Goal: Transaction & Acquisition: Purchase product/service

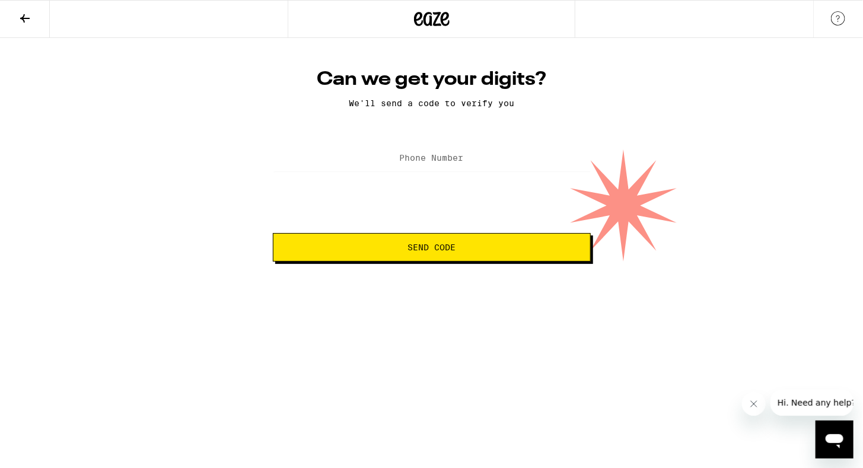
click at [416, 159] on label "Phone Number" at bounding box center [432, 157] width 64 height 9
type input "[PHONE_NUMBER]"
click at [431, 251] on span "Send Code" at bounding box center [431, 247] width 48 height 8
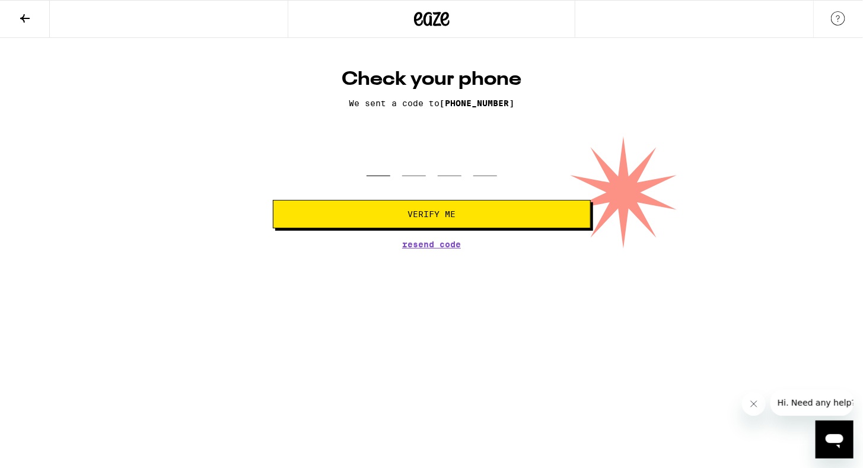
click at [378, 172] on input "tel" at bounding box center [379, 158] width 24 height 35
type input "7"
type input "1"
type input "3"
type input "9"
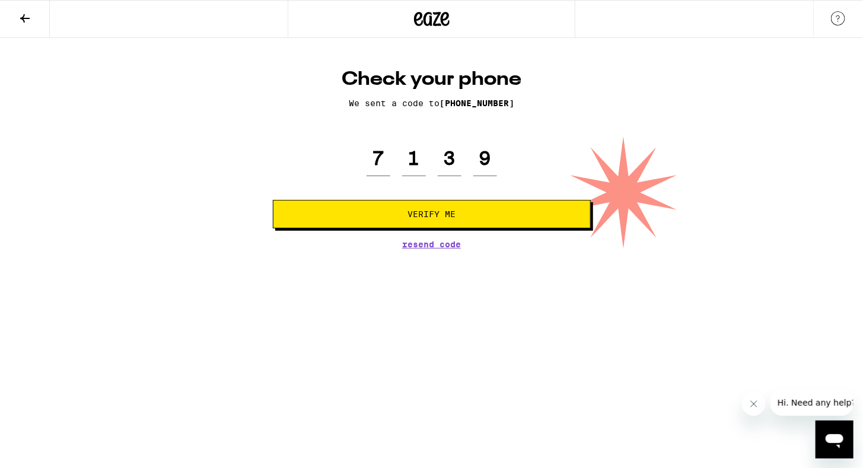
click at [428, 217] on span "Verify Me" at bounding box center [431, 214] width 48 height 8
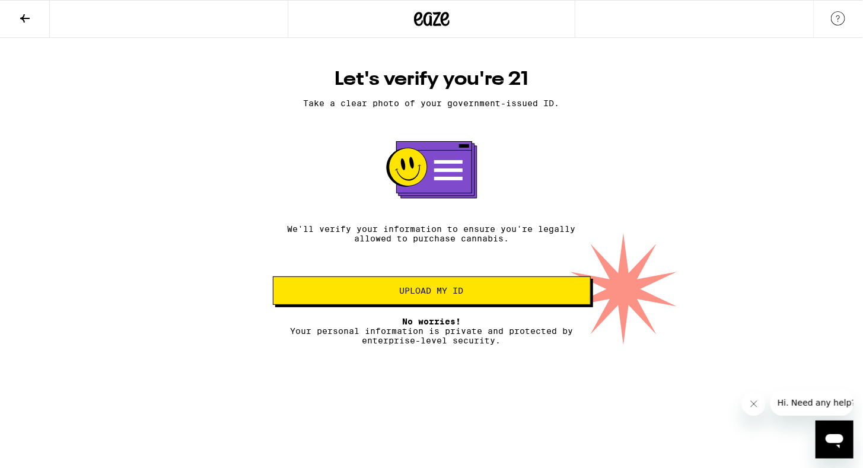
click at [421, 293] on span "Upload my ID" at bounding box center [432, 290] width 64 height 8
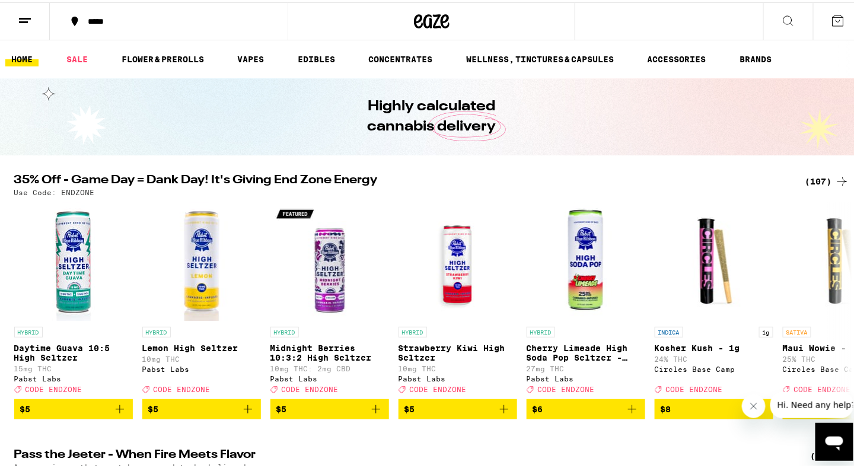
click at [781, 11] on icon at bounding box center [788, 18] width 14 height 14
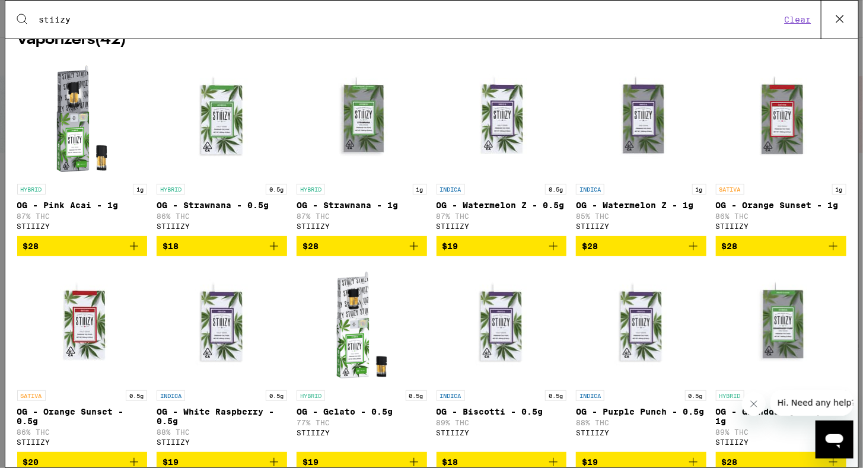
scroll to position [186, 0]
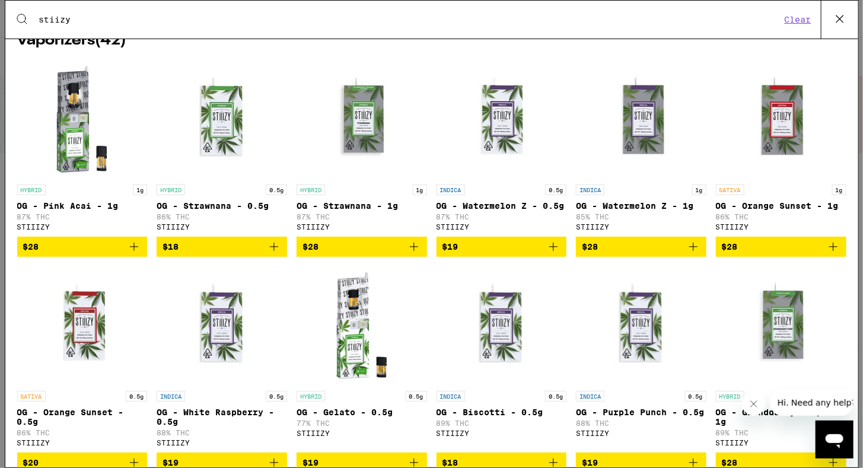
click at [751, 254] on span "$28" at bounding box center [781, 247] width 119 height 14
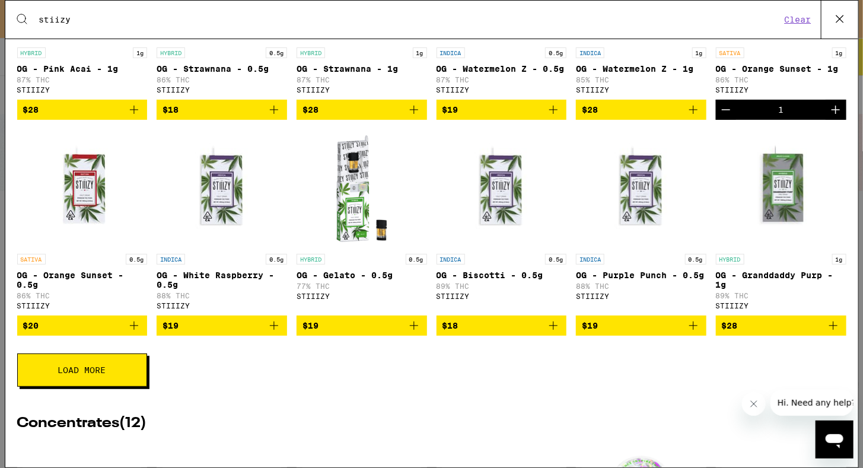
scroll to position [328, 0]
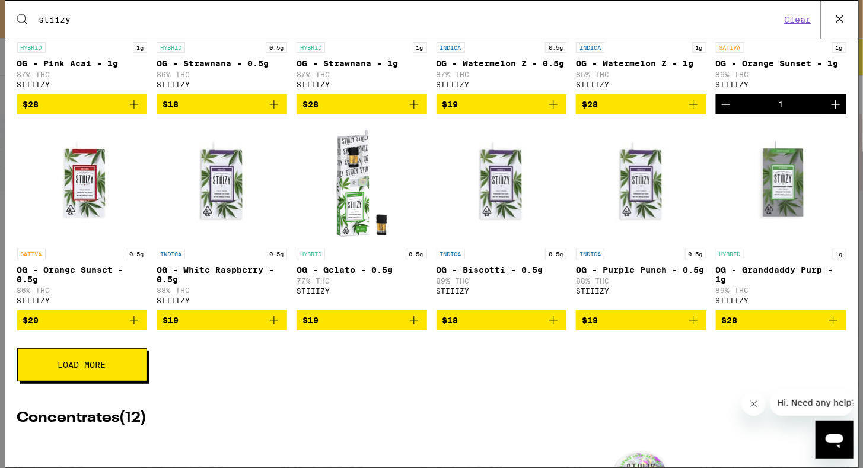
click at [74, 330] on button "$20" at bounding box center [82, 320] width 130 height 20
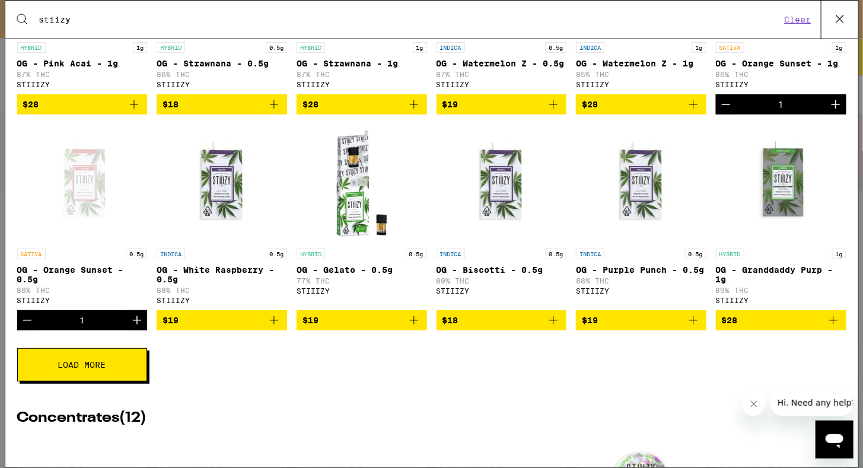
click at [407, 327] on icon "Add to bag" at bounding box center [414, 320] width 14 height 14
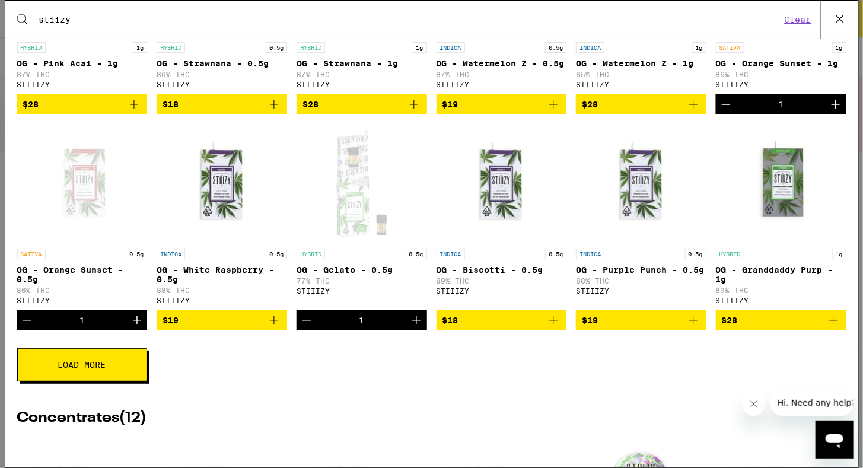
click at [115, 380] on button "Load More" at bounding box center [82, 364] width 130 height 33
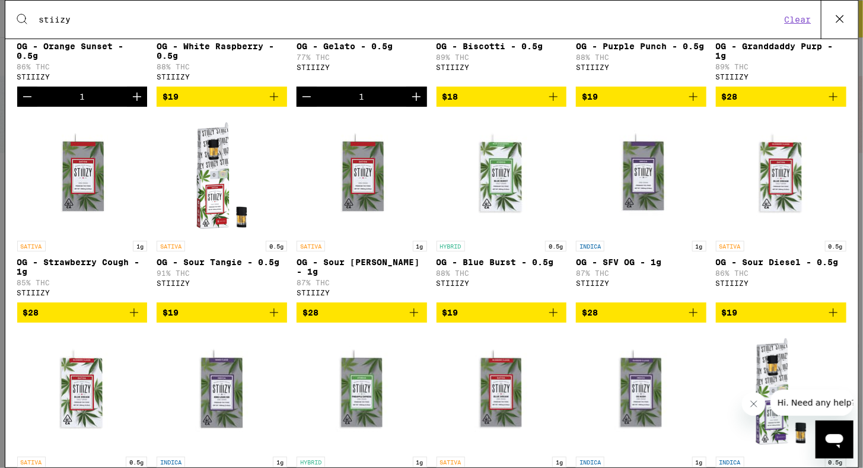
scroll to position [554, 0]
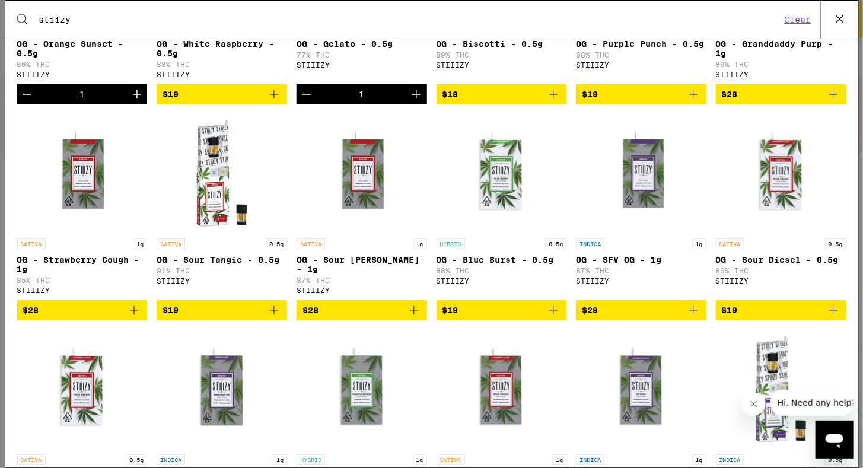
click at [138, 317] on icon "Add to bag" at bounding box center [134, 310] width 14 height 14
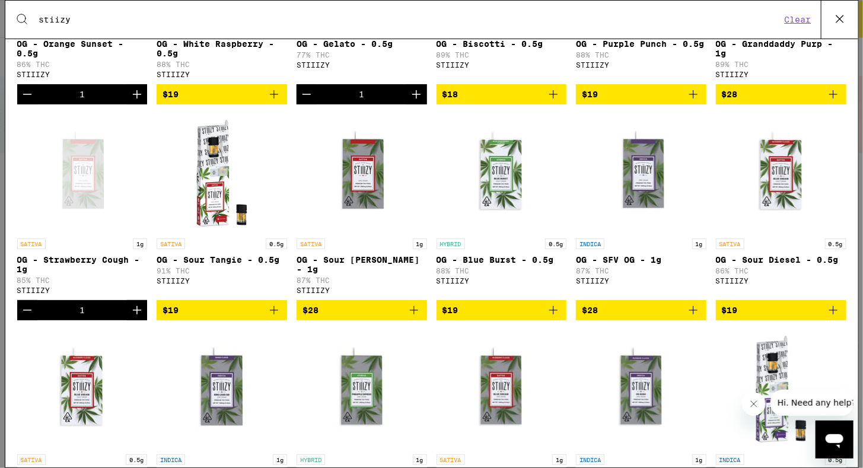
click at [410, 317] on icon "Add to bag" at bounding box center [414, 310] width 14 height 14
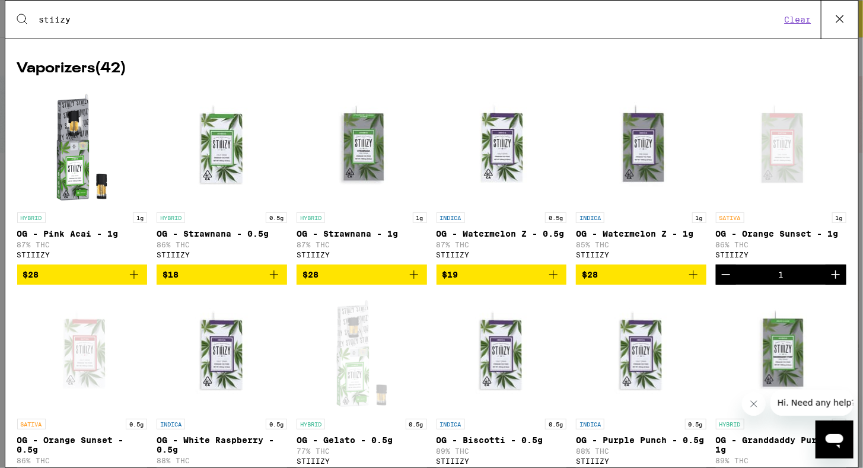
scroll to position [0, 0]
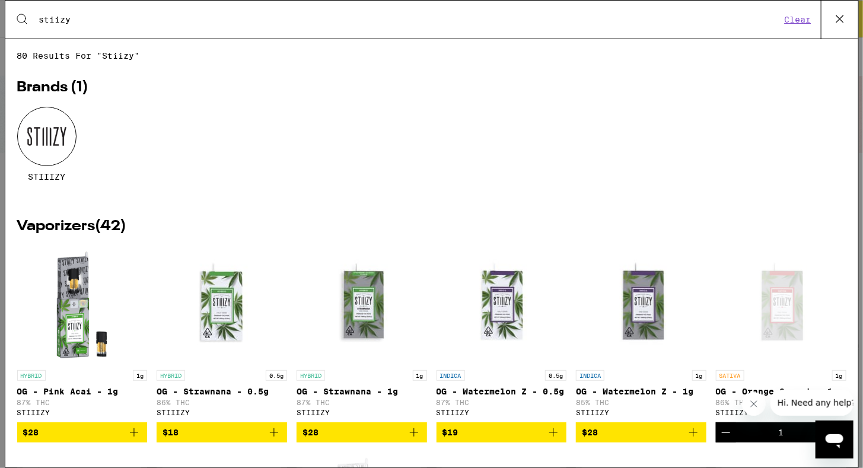
click at [120, 20] on input "stiizy" at bounding box center [410, 19] width 743 height 11
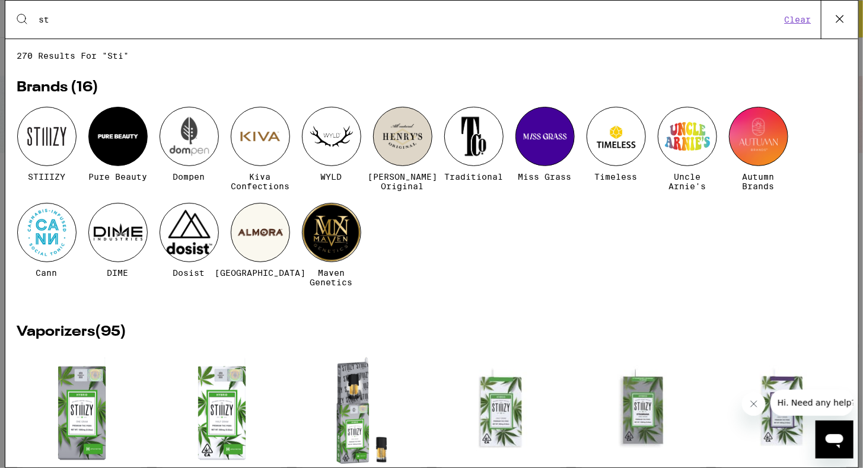
type input "s"
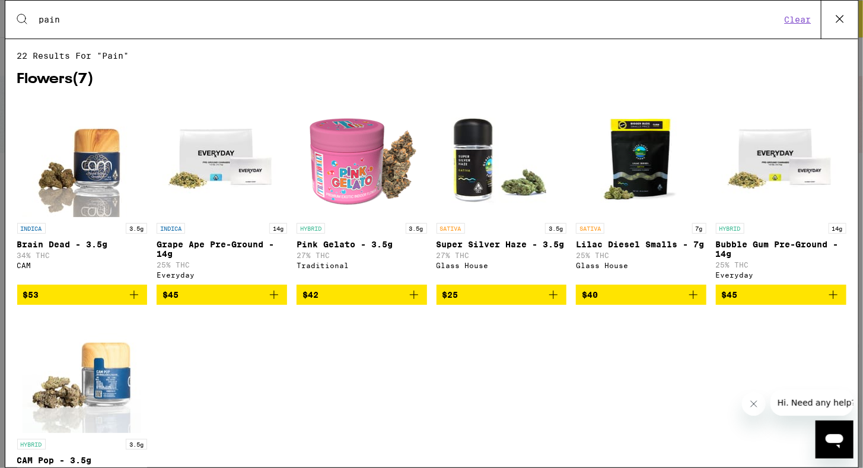
type input "pain"
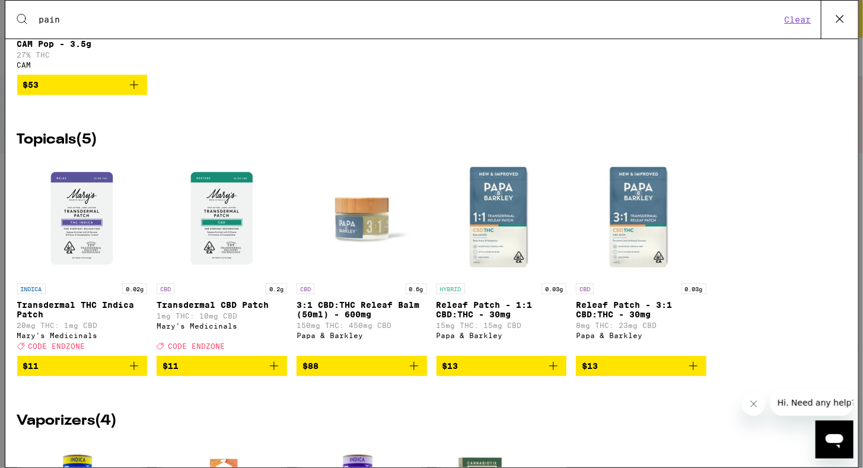
scroll to position [395, 0]
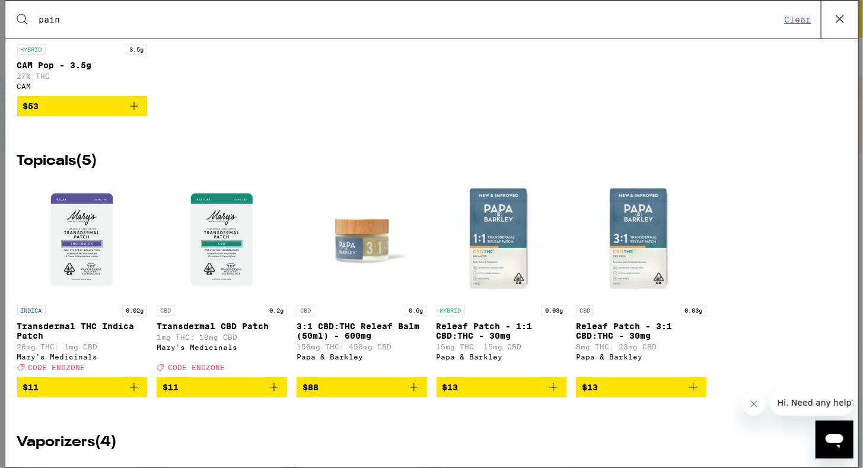
click at [270, 391] on icon "Add to bag" at bounding box center [274, 387] width 8 height 8
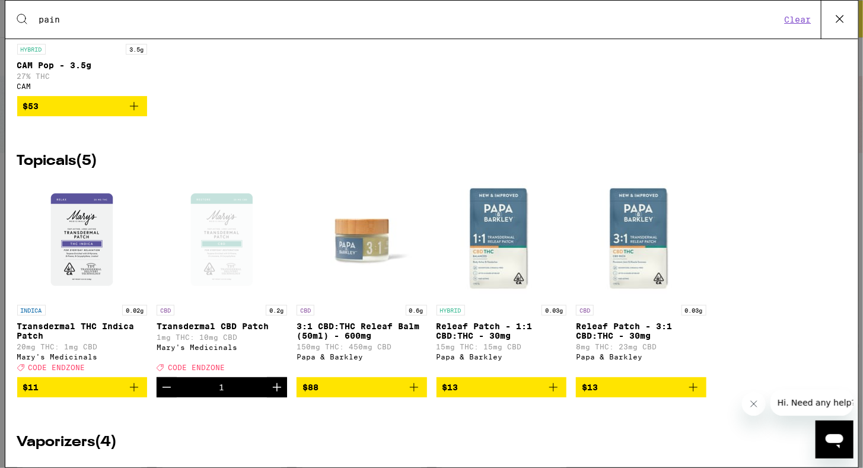
click at [130, 394] on icon "Add to bag" at bounding box center [134, 387] width 14 height 14
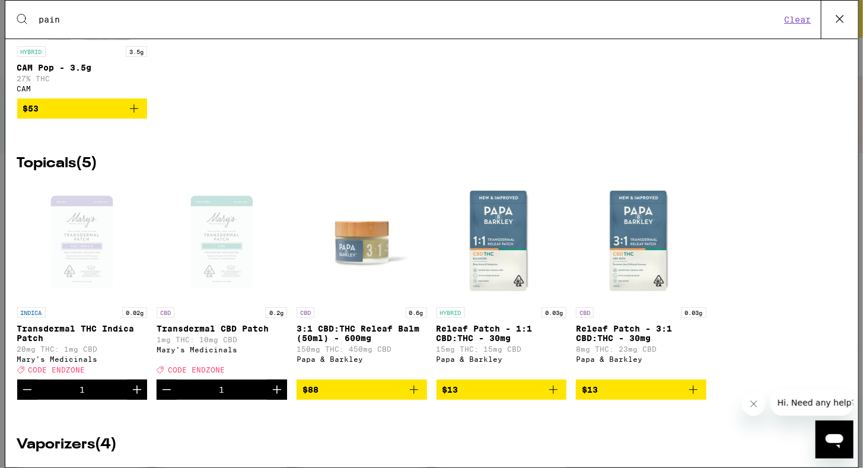
scroll to position [376, 0]
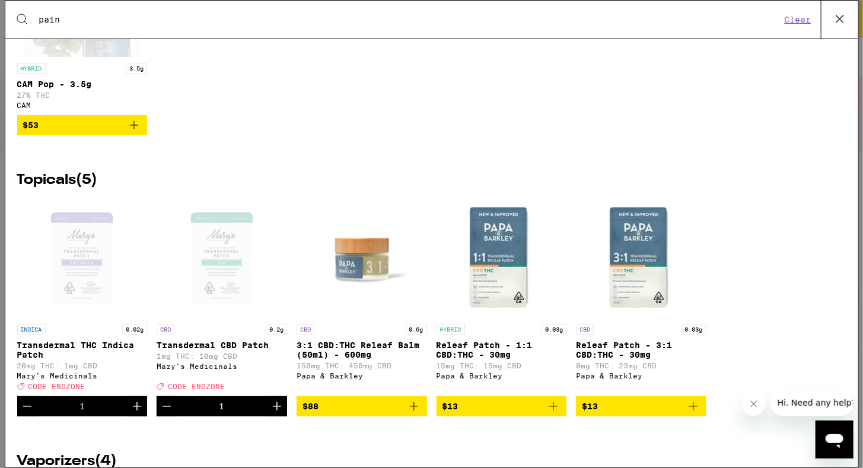
click at [410, 413] on icon "Add to bag" at bounding box center [414, 406] width 14 height 14
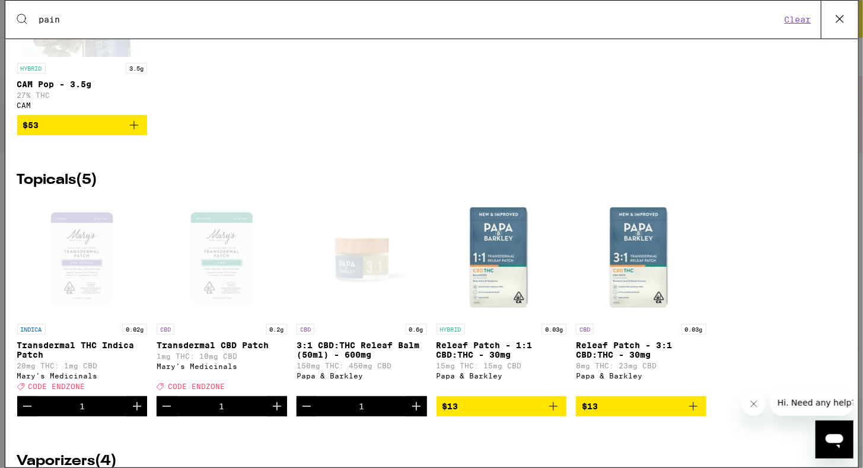
click at [845, 14] on icon at bounding box center [840, 19] width 18 height 18
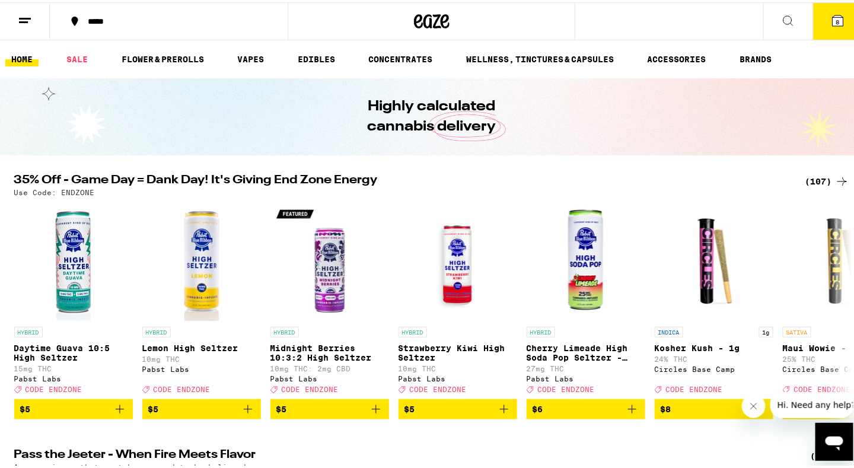
click at [833, 13] on icon at bounding box center [838, 18] width 11 height 11
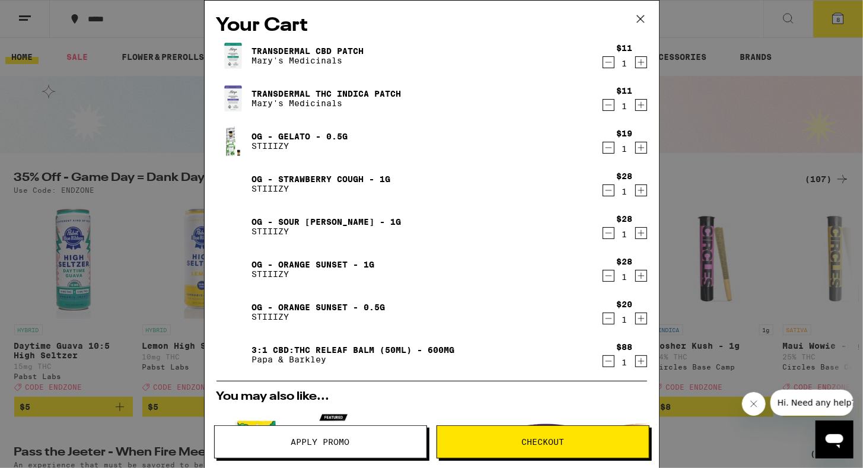
click at [636, 320] on icon "Increment" at bounding box center [641, 318] width 11 height 14
click at [605, 233] on icon "Decrement" at bounding box center [608, 233] width 7 height 0
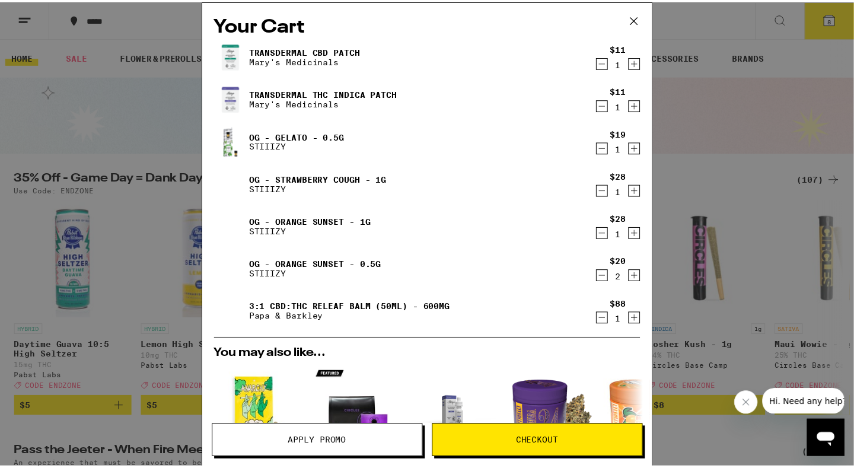
scroll to position [290, 0]
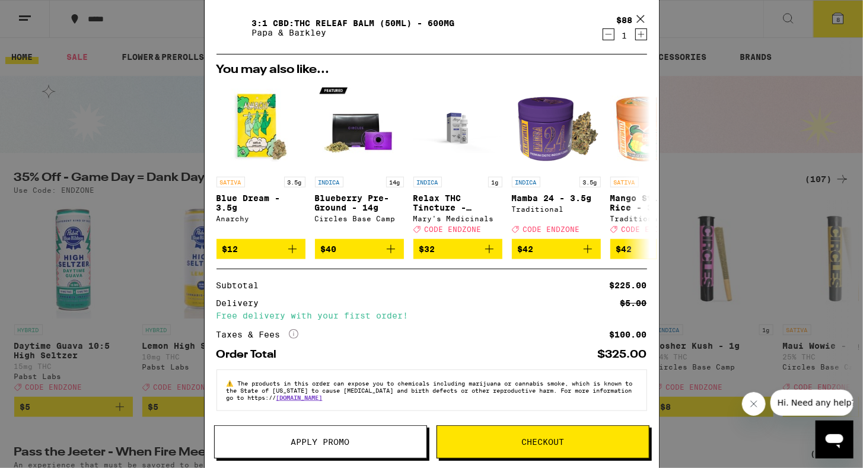
click at [473, 454] on button "Checkout" at bounding box center [542, 441] width 213 height 33
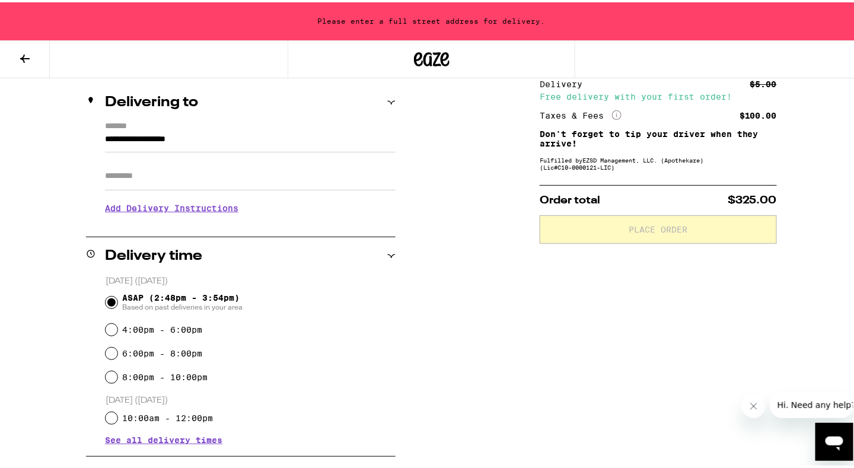
scroll to position [135, 0]
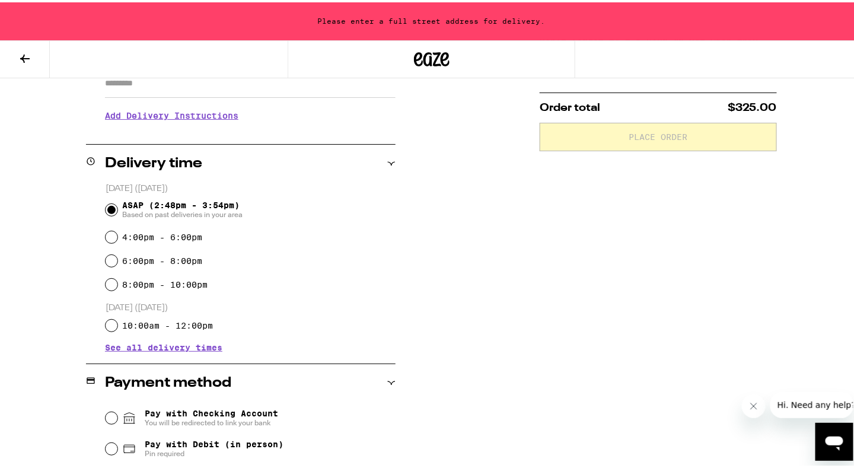
click at [446, 209] on div "**********" at bounding box center [432, 397] width 854 height 883
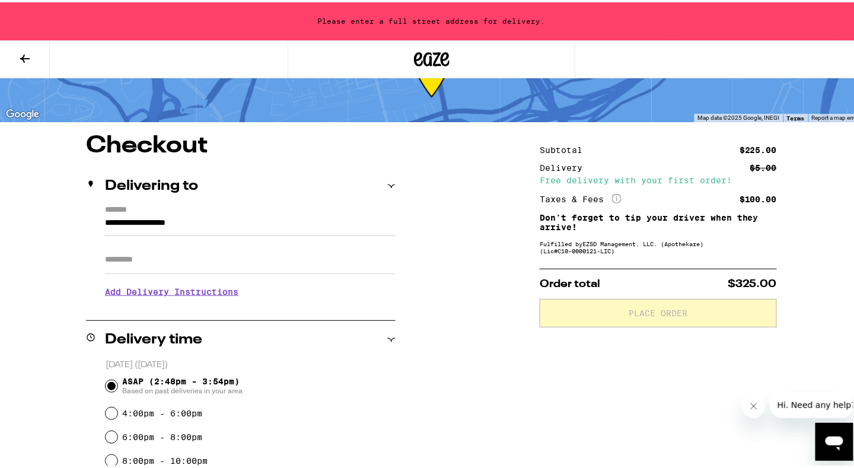
scroll to position [0, 0]
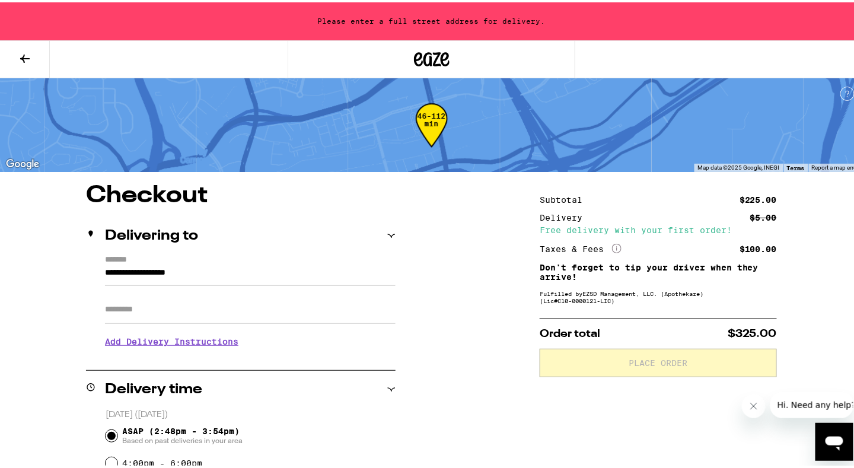
click at [28, 57] on icon at bounding box center [25, 56] width 14 height 14
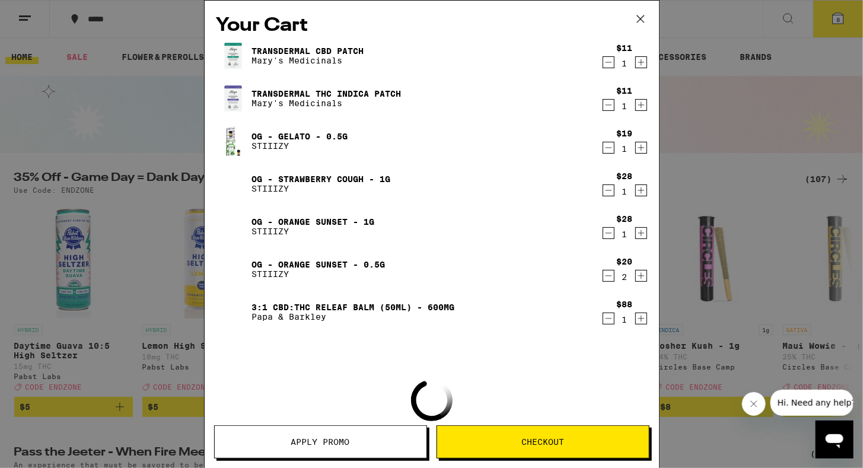
click at [28, 57] on div "Your Cart Transdermal CBD Patch Mary's Medicinals $11 1 Transdermal THC Indica …" at bounding box center [431, 234] width 863 height 468
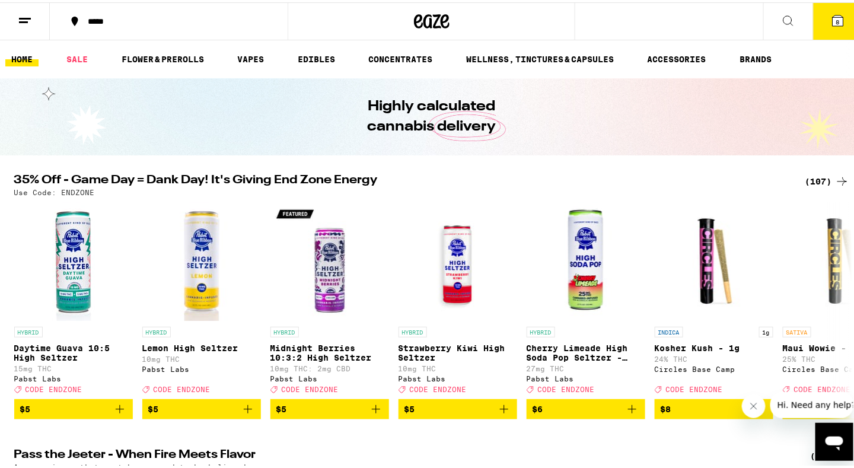
click at [836, 17] on span "8" at bounding box center [838, 19] width 4 height 7
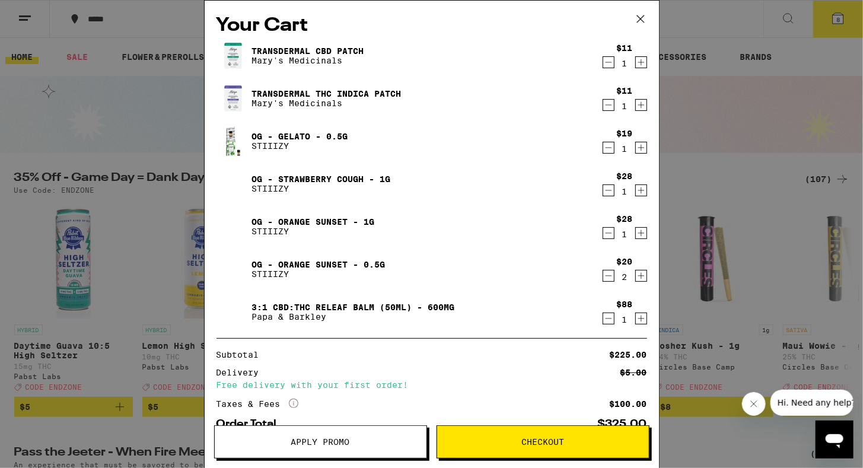
click at [299, 439] on span "Apply Promo" at bounding box center [320, 442] width 59 height 8
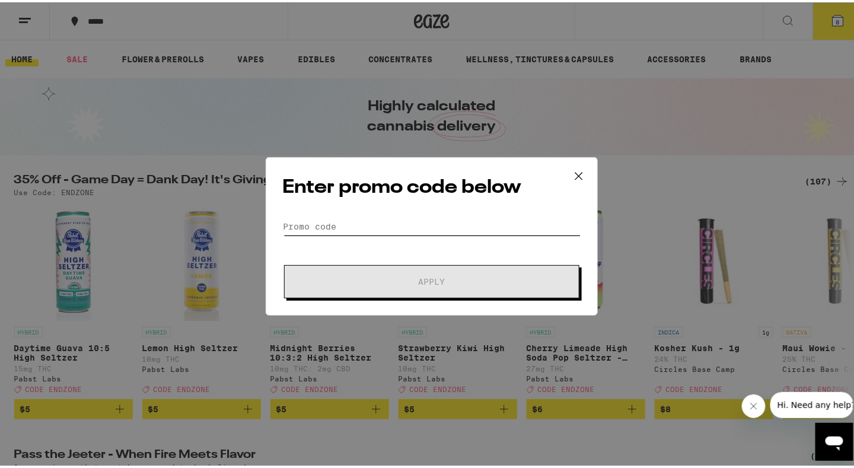
click at [296, 220] on input "Promo Code" at bounding box center [432, 224] width 298 height 18
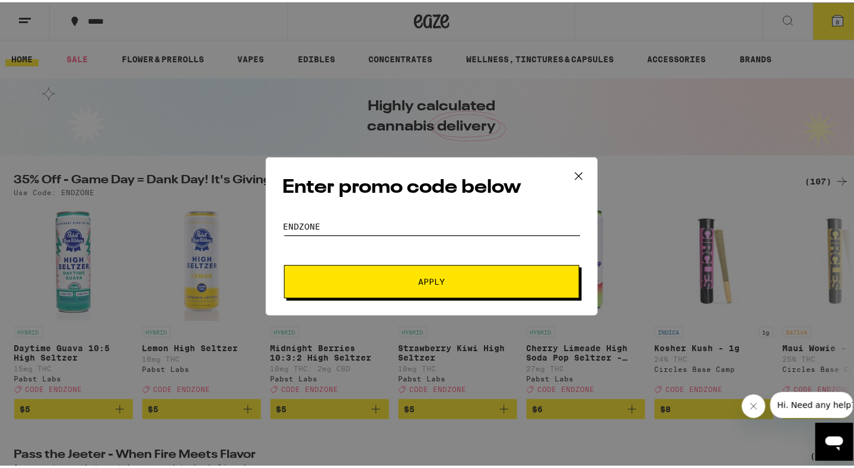
type input "ENDZONE"
click at [469, 283] on span "Apply" at bounding box center [432, 279] width 214 height 8
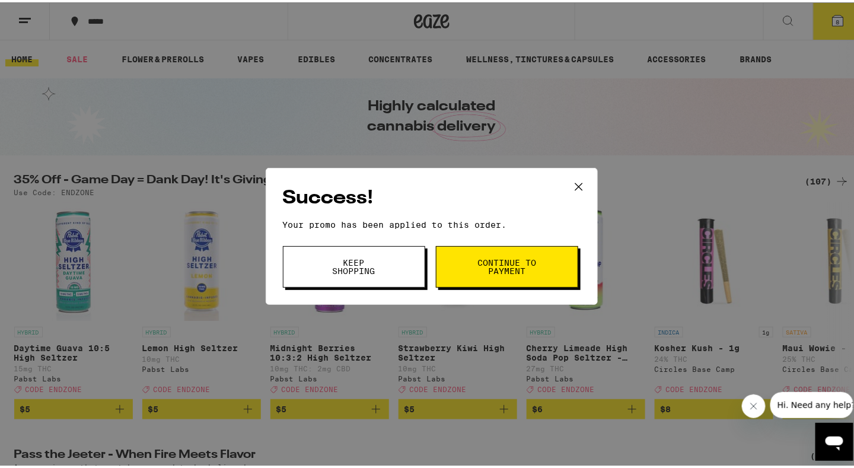
click at [477, 269] on span "Continue to payment" at bounding box center [507, 264] width 60 height 17
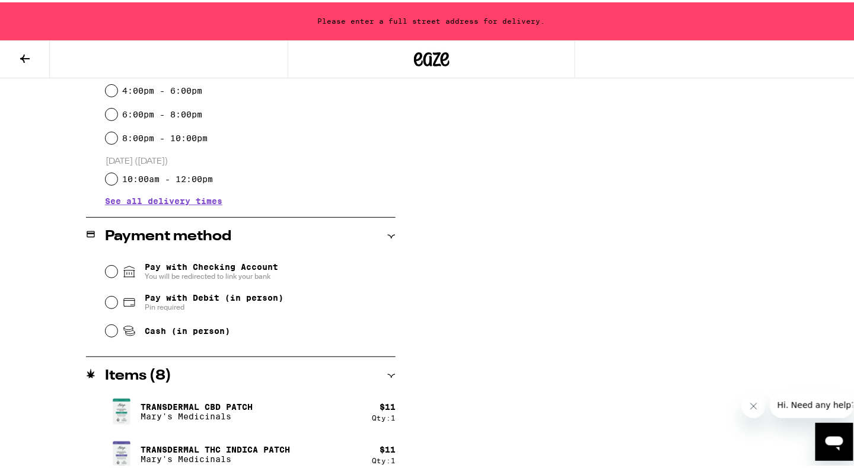
scroll to position [373, 0]
click at [113, 329] on div "Cash (in person)" at bounding box center [251, 328] width 290 height 26
click at [110, 329] on input "Cash (in person)" at bounding box center [112, 328] width 12 height 12
radio input "true"
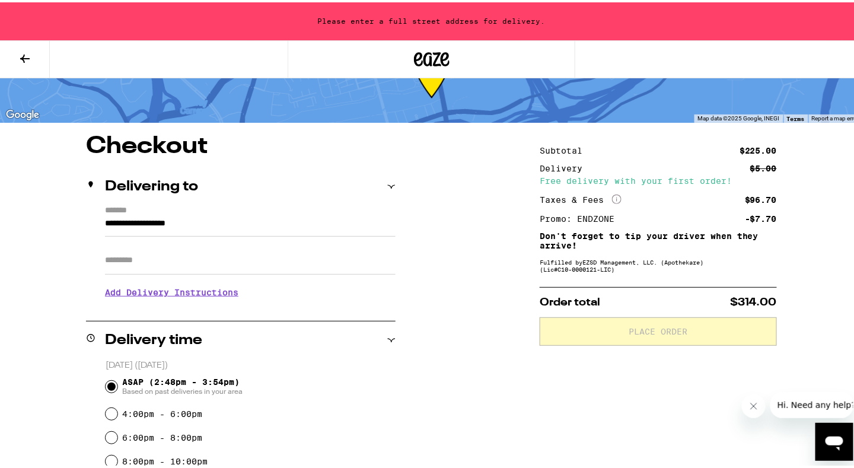
scroll to position [45, 0]
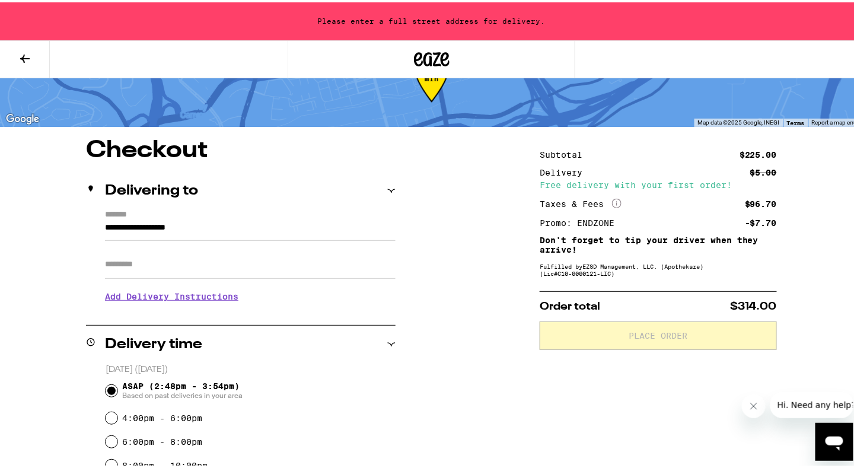
click at [232, 224] on input "**********" at bounding box center [250, 228] width 291 height 20
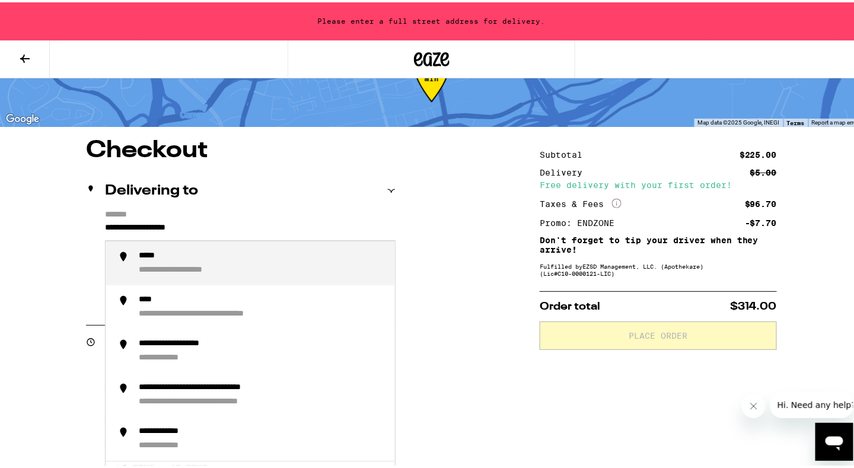
drag, startPoint x: 232, startPoint y: 224, endPoint x: 0, endPoint y: 215, distance: 232.1
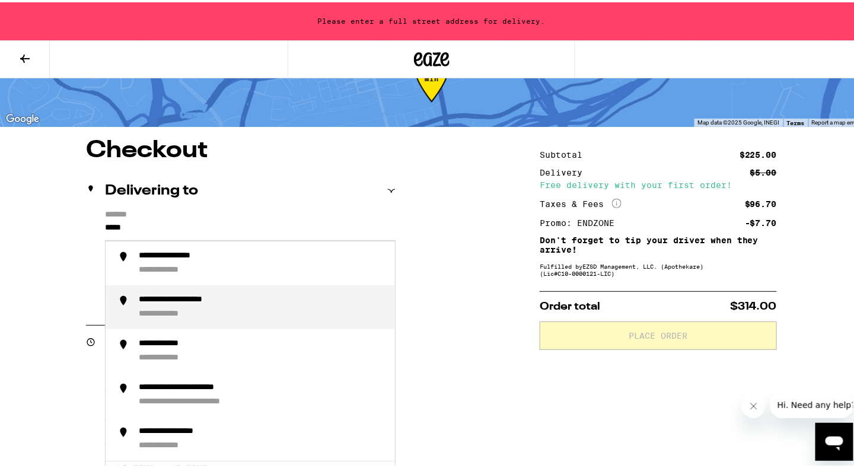
click at [151, 310] on div "**********" at bounding box center [174, 312] width 70 height 11
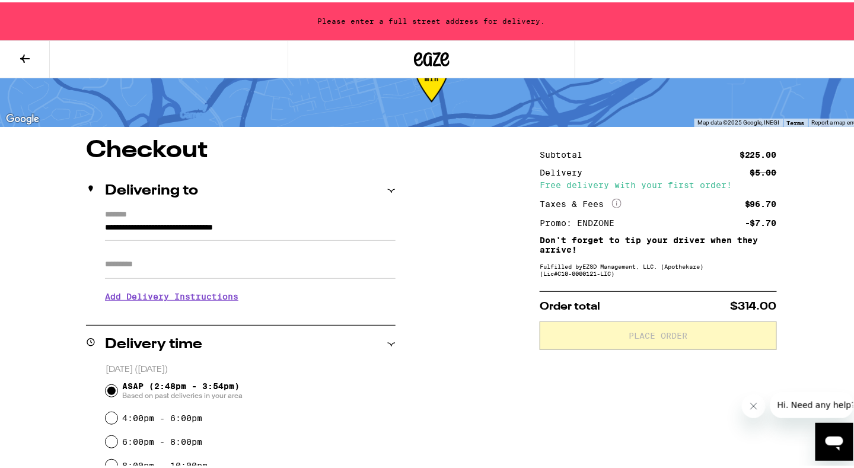
type input "**********"
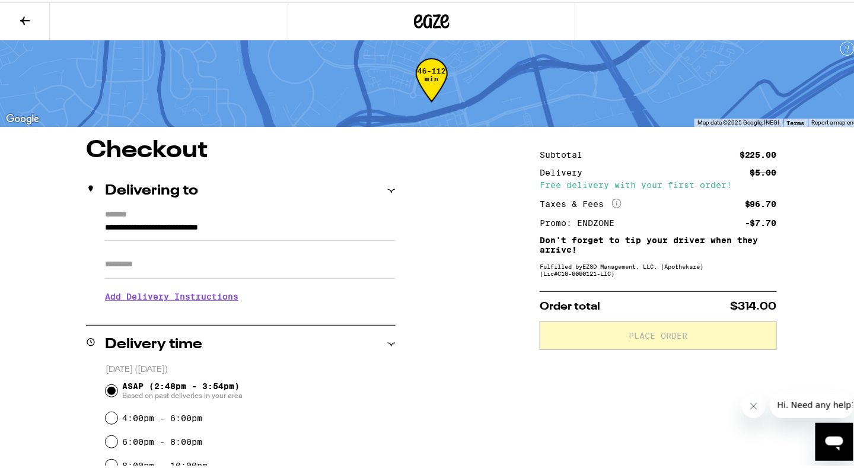
click at [131, 263] on input "Apt/Suite" at bounding box center [250, 262] width 291 height 28
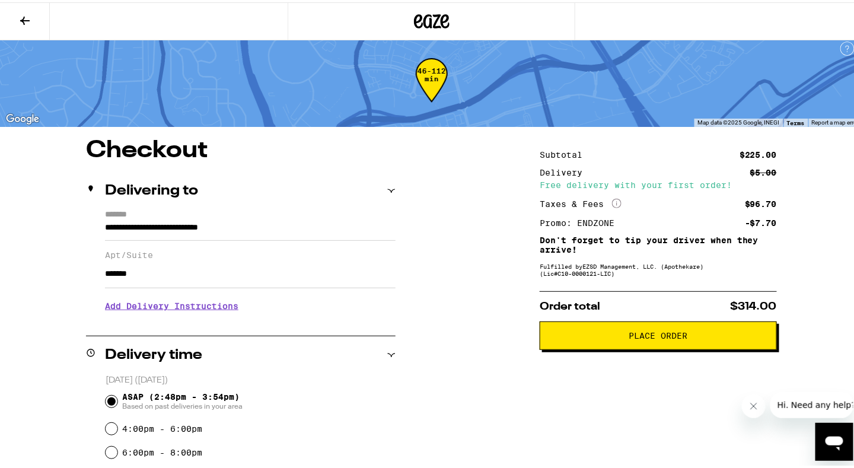
type input "*******"
click at [111, 307] on icon at bounding box center [117, 301] width 14 height 14
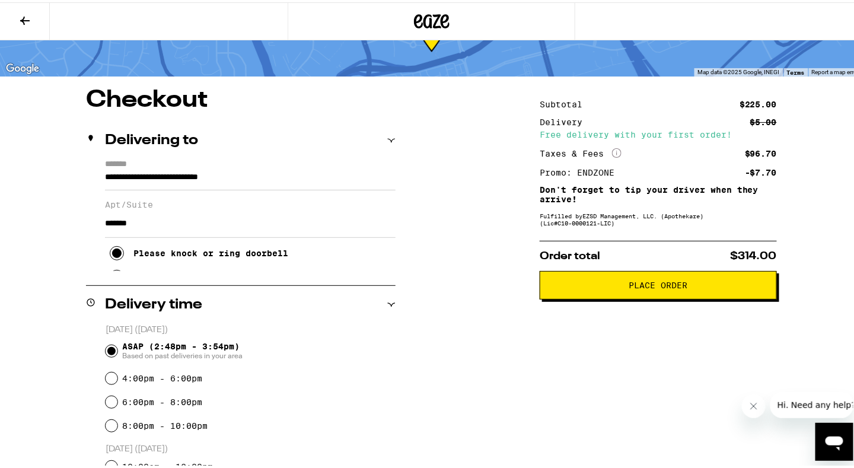
scroll to position [113, 0]
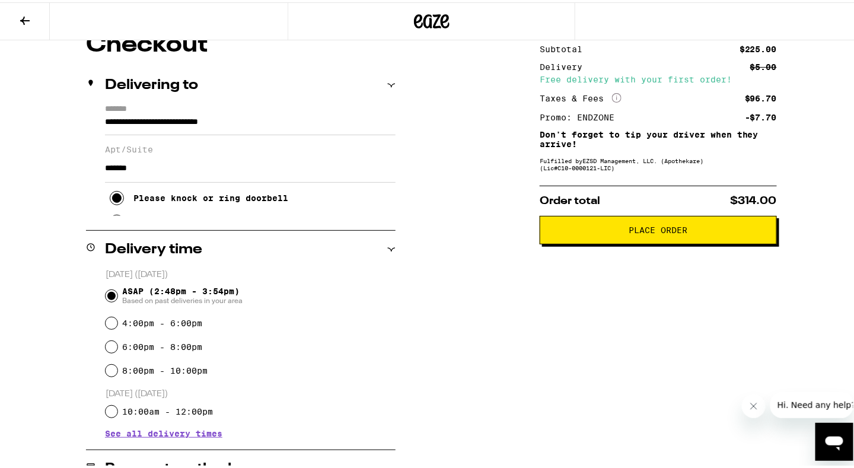
click at [190, 200] on div "Please knock or ring doorbell" at bounding box center [210, 195] width 155 height 9
click at [351, 204] on div "Please knock or ring doorbell Meet me curbside Other" at bounding box center [250, 214] width 291 height 81
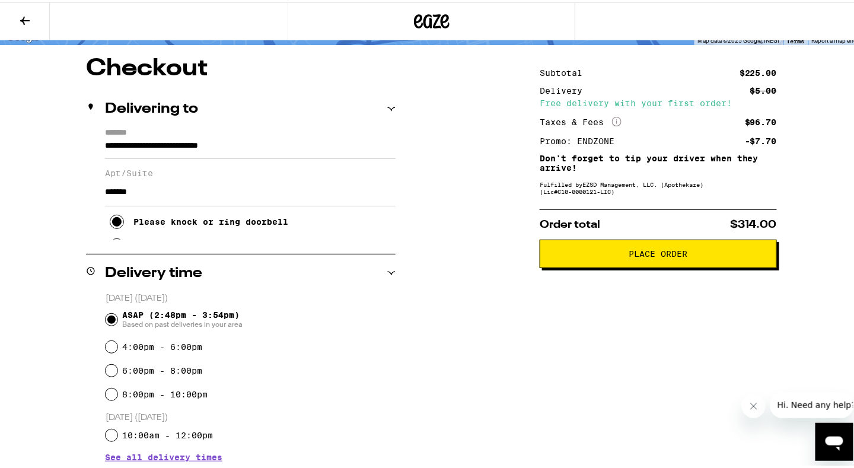
scroll to position [88, 0]
click at [390, 106] on icon at bounding box center [391, 107] width 8 height 8
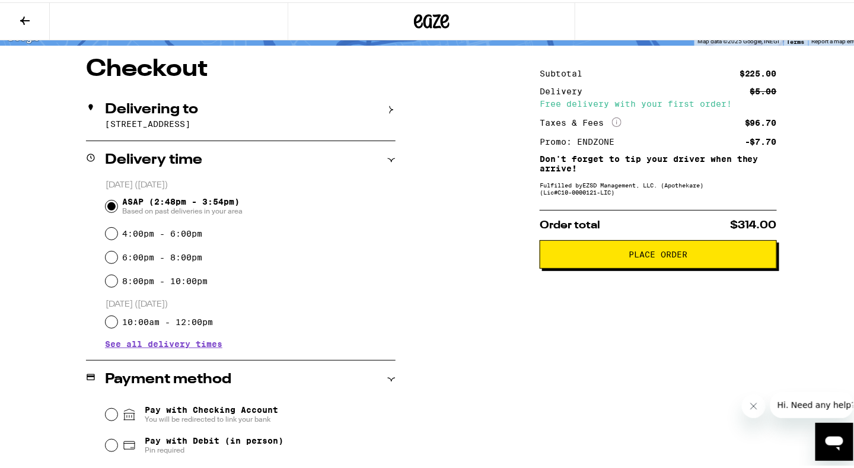
click at [390, 106] on icon at bounding box center [391, 107] width 8 height 8
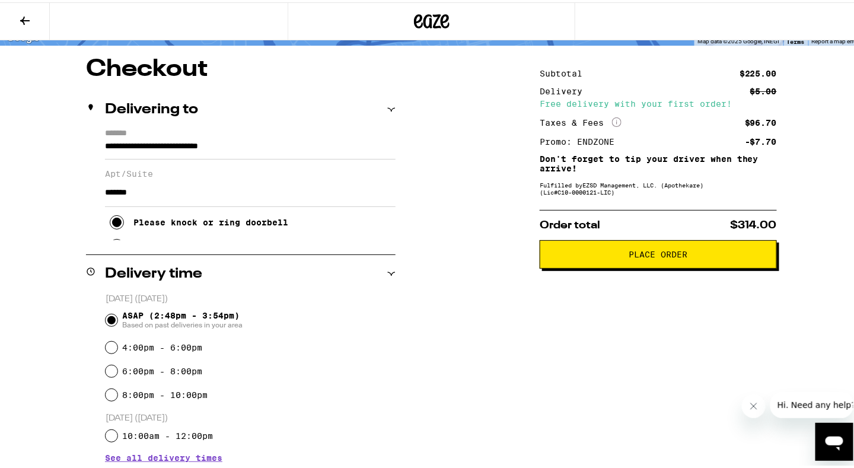
click at [569, 266] on button "Place Order" at bounding box center [658, 252] width 237 height 28
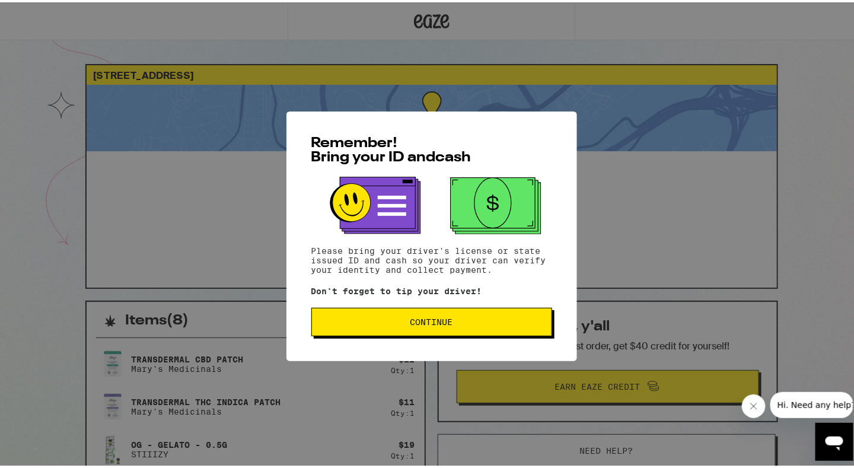
click at [361, 334] on button "Continue" at bounding box center [431, 319] width 241 height 28
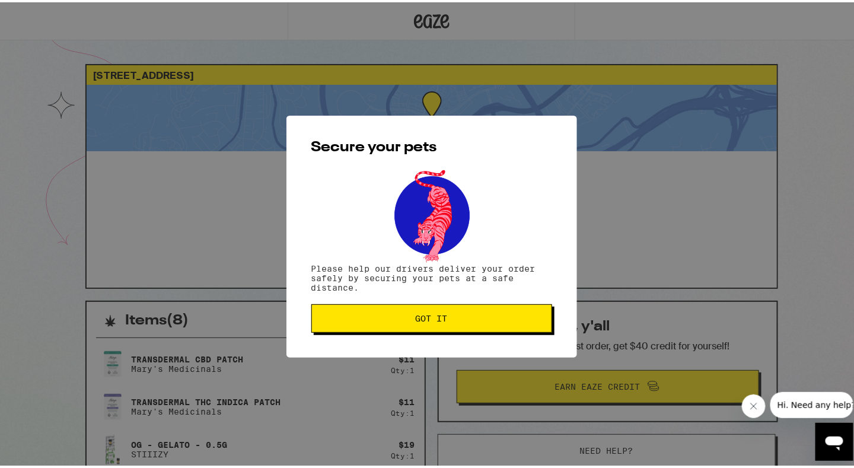
click at [364, 320] on span "Got it" at bounding box center [431, 316] width 221 height 8
